Goal: Book appointment/travel/reservation

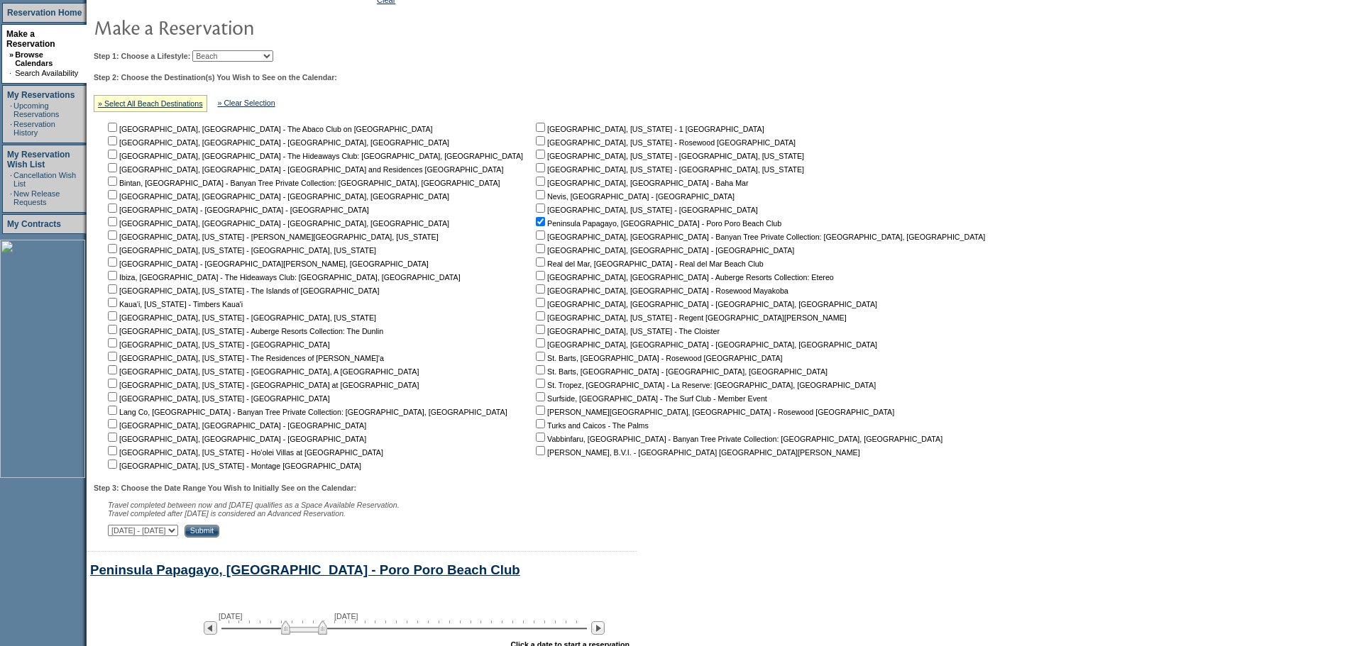
scroll to position [398, 0]
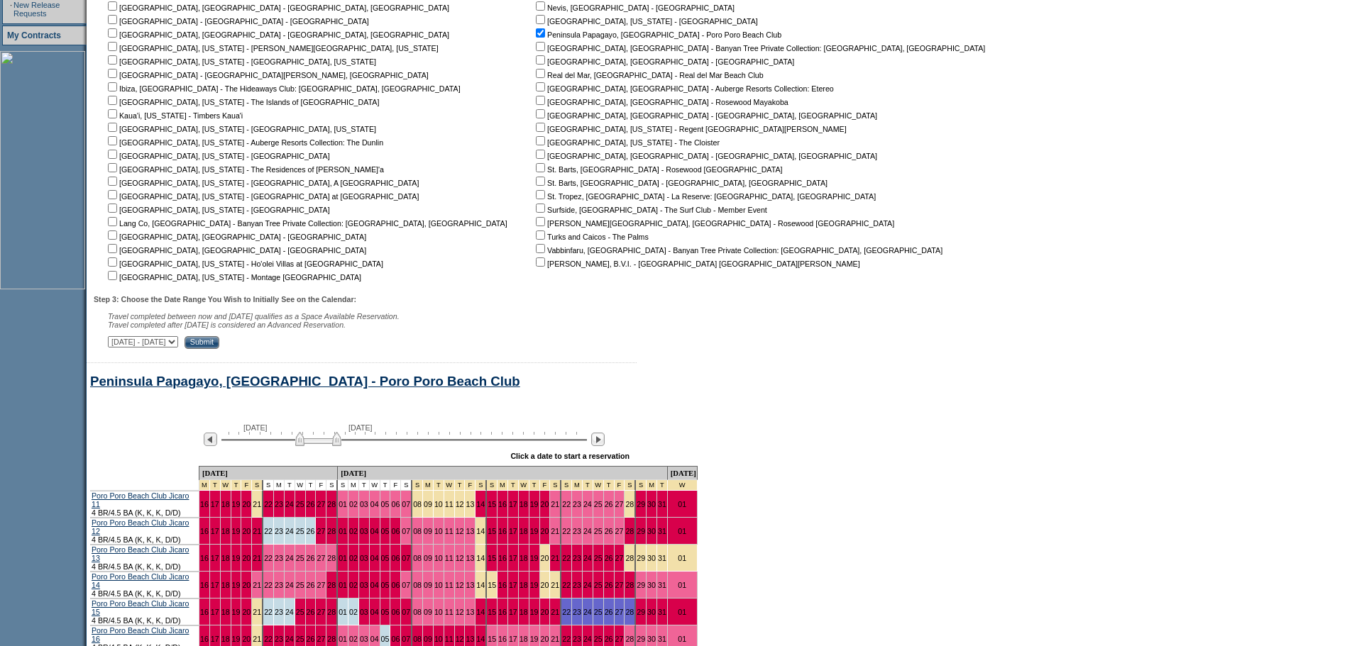
drag, startPoint x: 301, startPoint y: 449, endPoint x: 315, endPoint y: 455, distance: 15.3
click at [315, 446] on img at bounding box center [318, 439] width 46 height 14
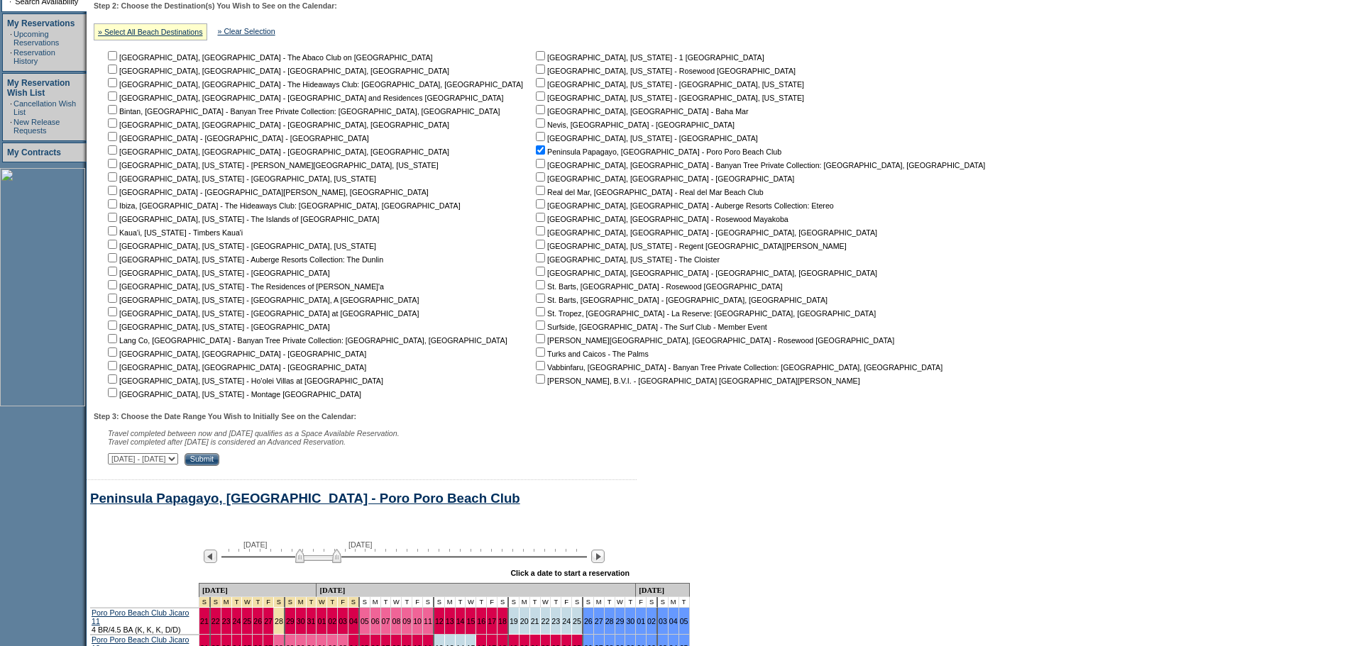
scroll to position [256, 0]
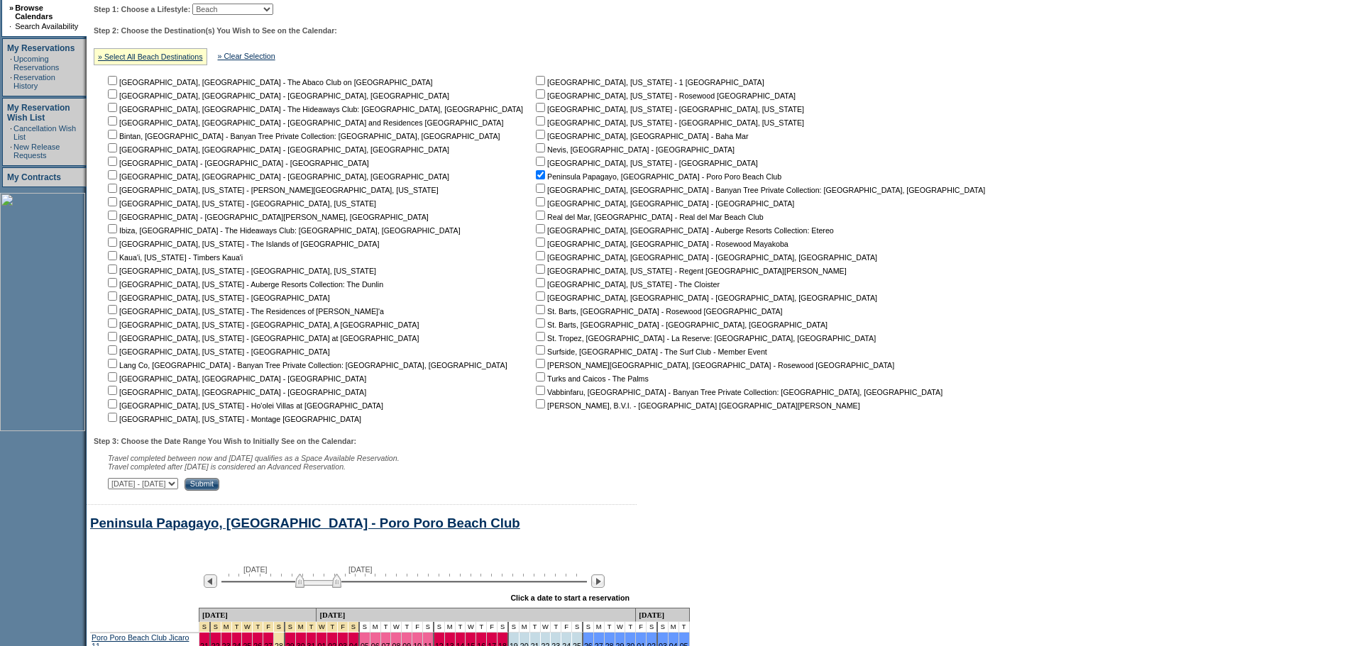
click at [117, 382] on input "checkbox" at bounding box center [112, 376] width 9 height 9
checkbox input "true"
click at [117, 395] on input "checkbox" at bounding box center [112, 390] width 9 height 9
checkbox input "true"
click at [536, 216] on input "checkbox" at bounding box center [540, 215] width 9 height 9
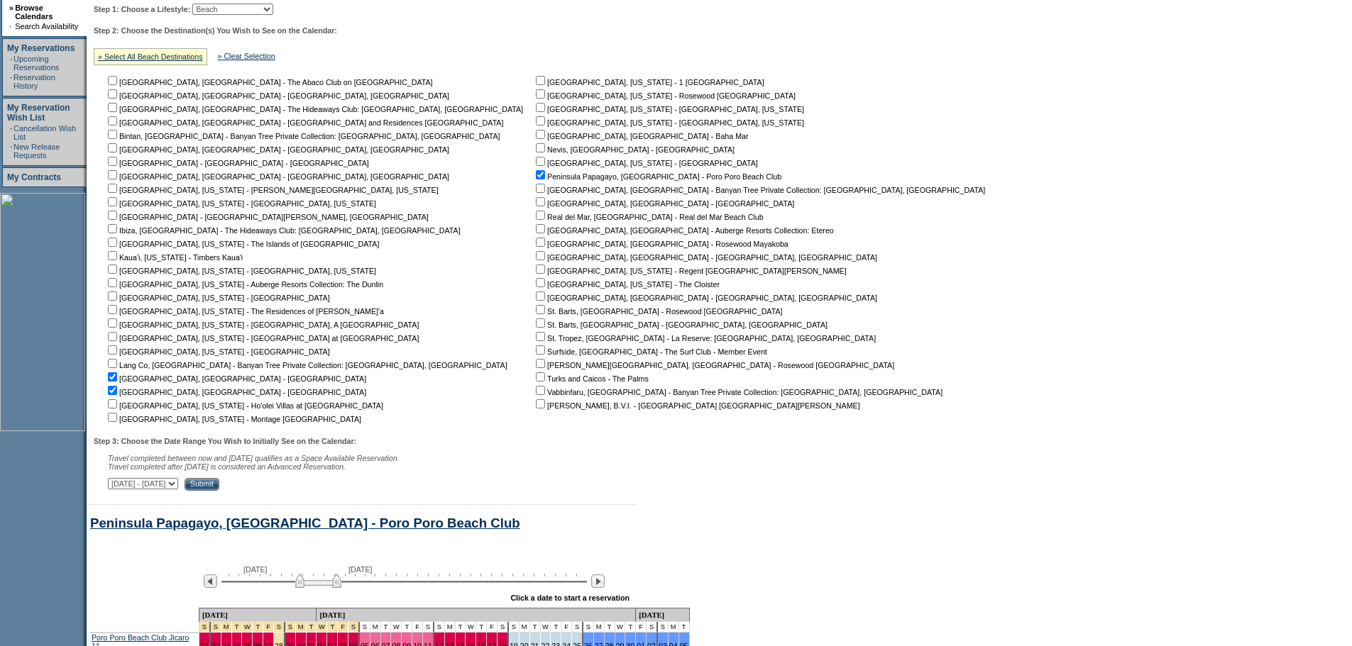
checkbox input "true"
click at [536, 246] on input "checkbox" at bounding box center [540, 242] width 9 height 9
checkbox input "true"
click at [328, 480] on div "Step 3: Choose the Date Range You Wish to Initially See on the Calendar: Travel…" at bounding box center [544, 464] width 901 height 54
click at [219, 490] on input "Submit" at bounding box center [201, 484] width 35 height 13
